Goal: Navigation & Orientation: Find specific page/section

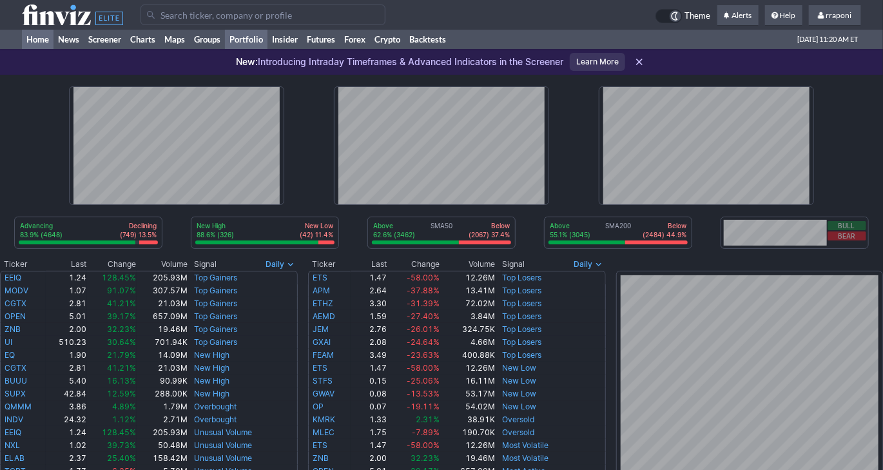
click at [249, 39] on link "Portfolio" at bounding box center [246, 39] width 43 height 19
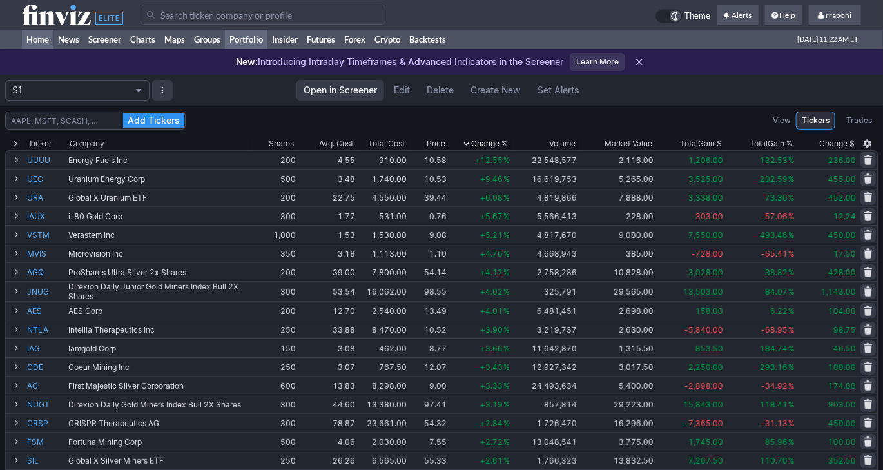
click at [41, 34] on link "Home" at bounding box center [38, 39] width 32 height 19
